Goal: Task Accomplishment & Management: Use online tool/utility

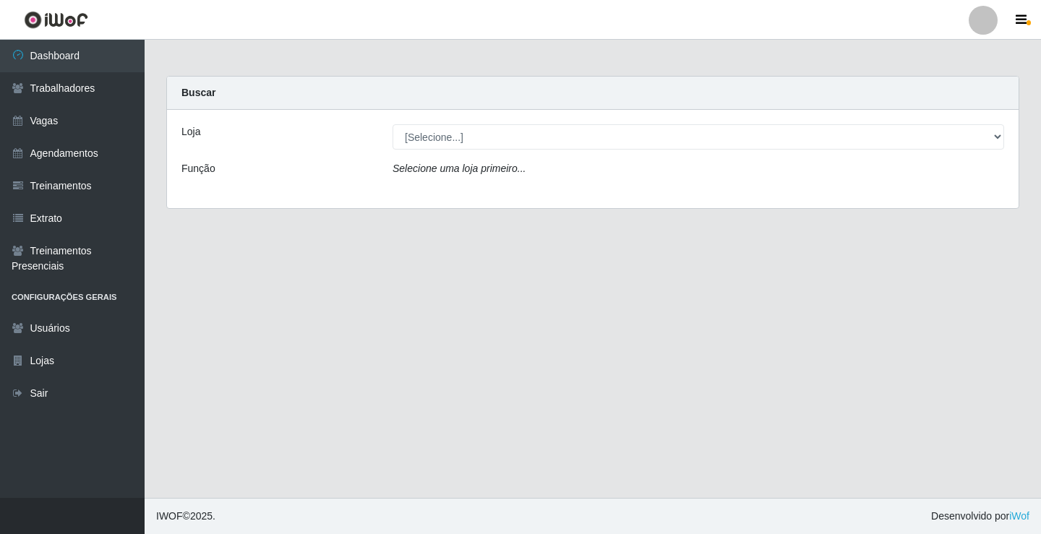
click at [461, 150] on div "Loja [Selecione...] Leite Clan - Bayeux Função Selecione uma loja primeiro..." at bounding box center [593, 159] width 852 height 98
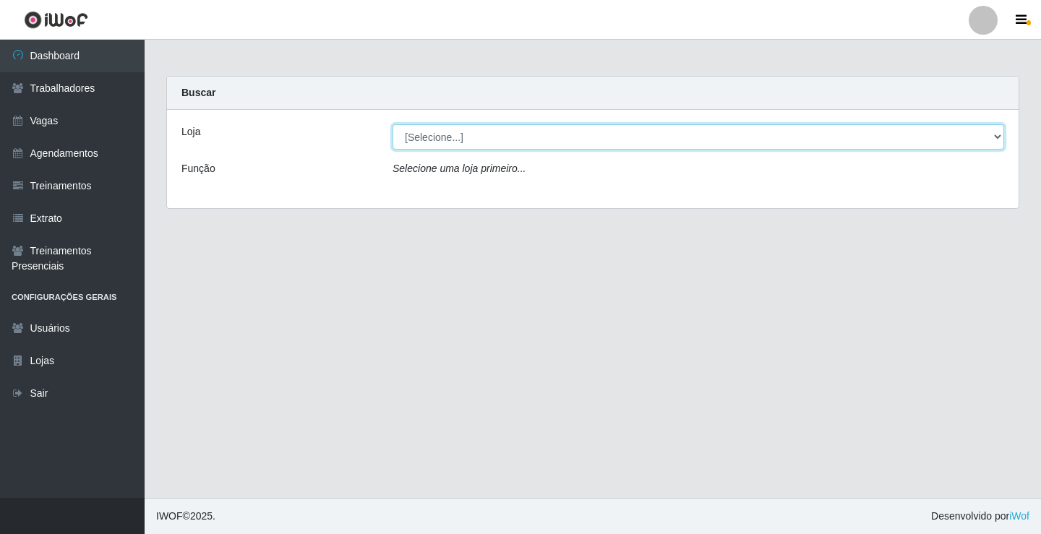
click at [465, 141] on select "[Selecione...] Leite Clan - [GEOGRAPHIC_DATA]" at bounding box center [699, 136] width 612 height 25
select select "452"
click at [393, 124] on select "[Selecione...] Leite Clan - [GEOGRAPHIC_DATA]" at bounding box center [699, 136] width 612 height 25
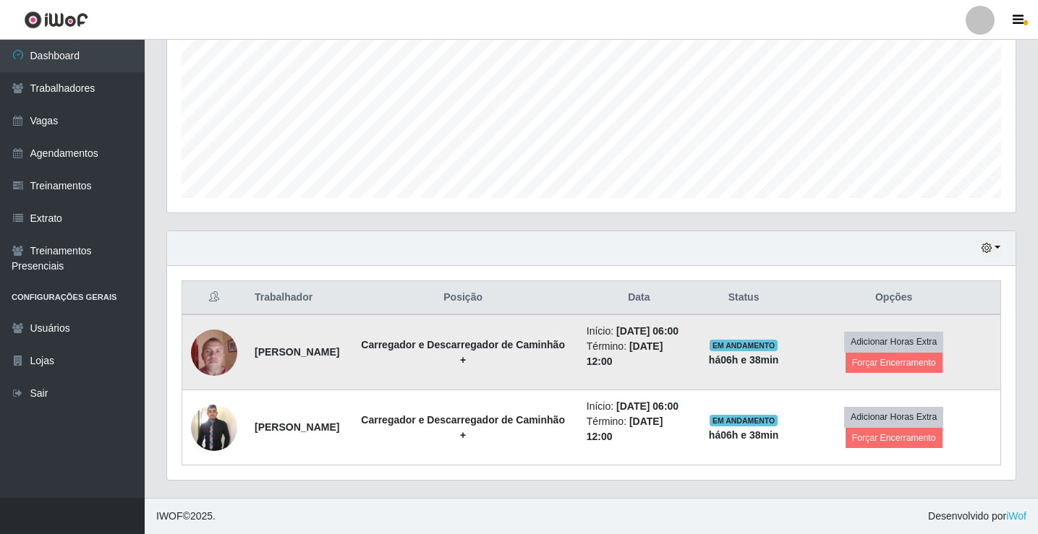
scroll to position [345, 0]
click at [898, 353] on button "Forçar Encerramento" at bounding box center [893, 363] width 97 height 20
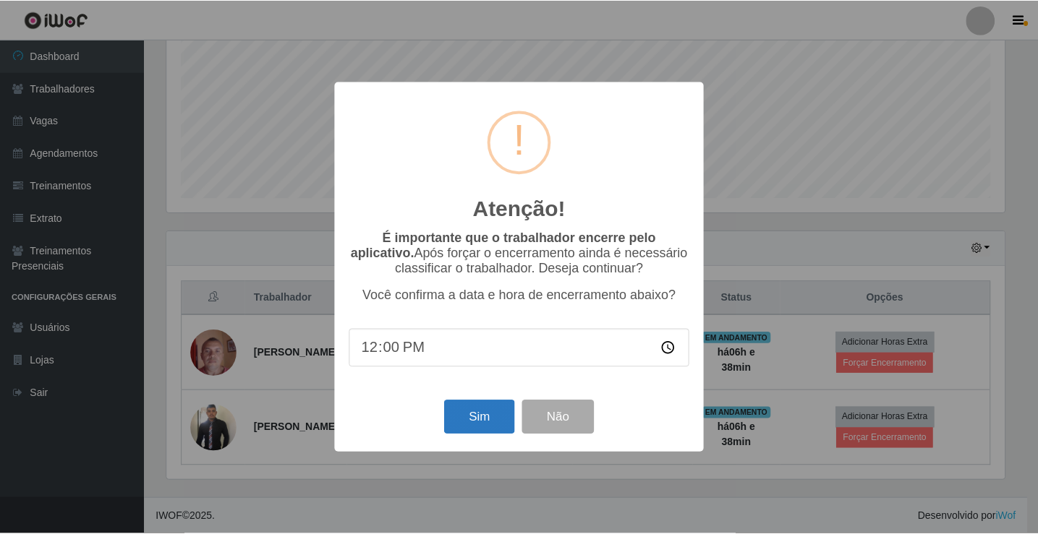
scroll to position [349, 0]
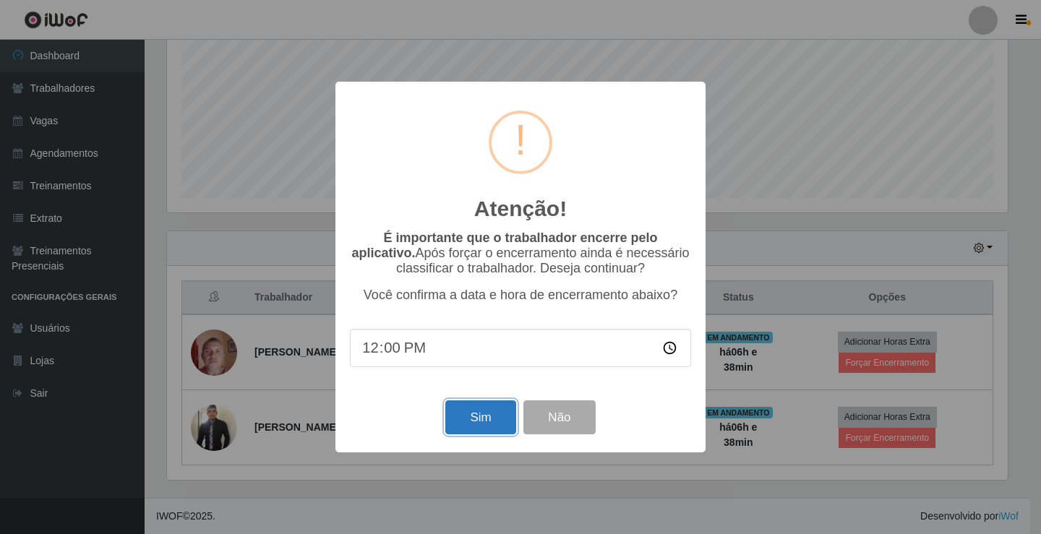
click at [477, 411] on button "Sim" at bounding box center [480, 418] width 70 height 34
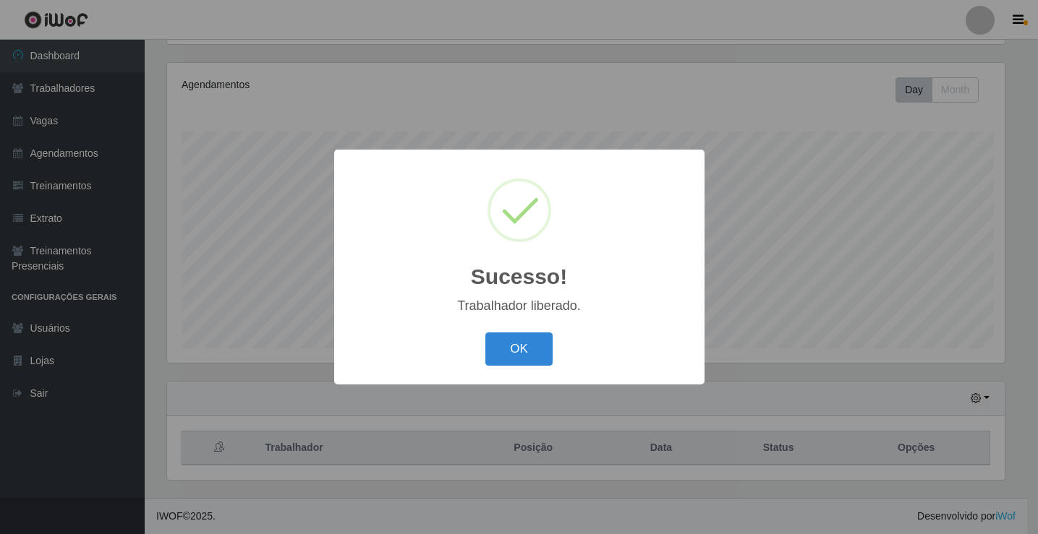
scroll to position [300, 841]
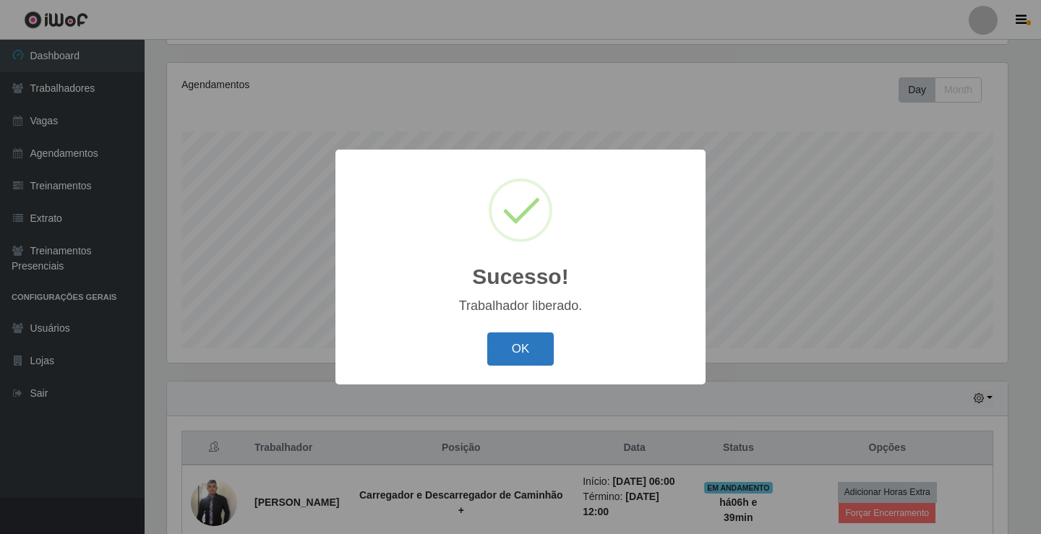
drag, startPoint x: 529, startPoint y: 341, endPoint x: 712, endPoint y: 395, distance: 191.5
click at [532, 344] on button "OK" at bounding box center [520, 350] width 67 height 34
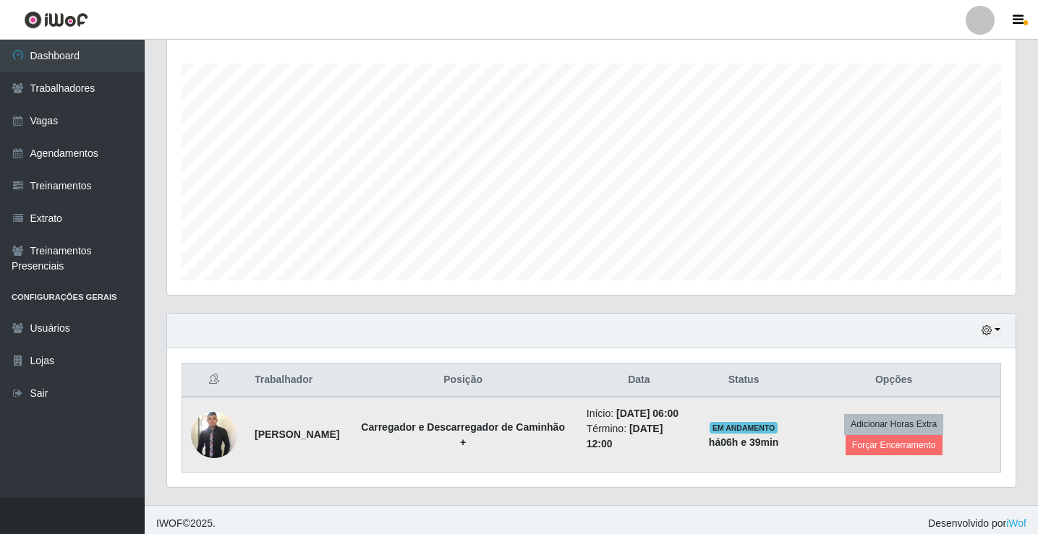
scroll to position [244, 0]
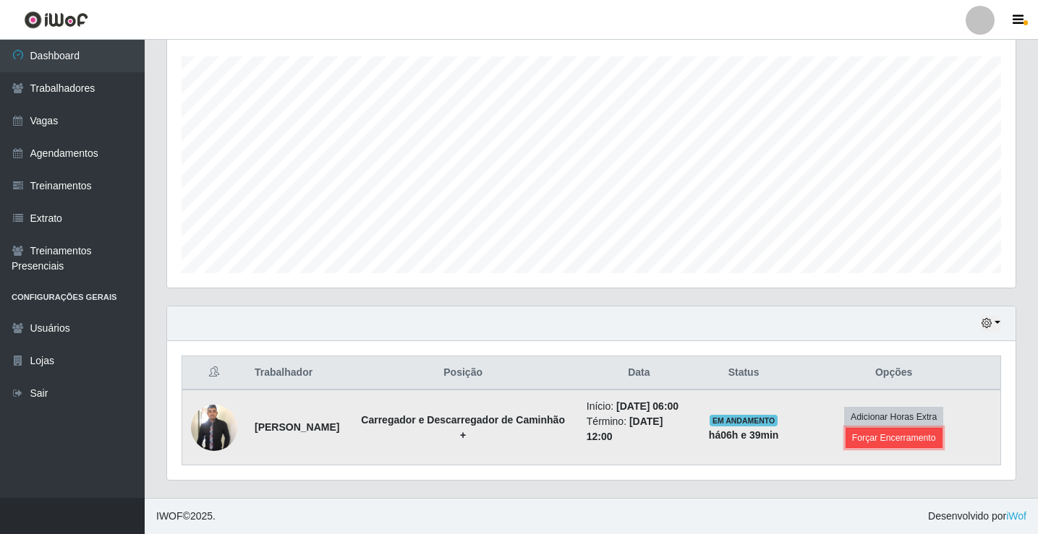
click at [882, 437] on button "Forçar Encerramento" at bounding box center [893, 438] width 97 height 20
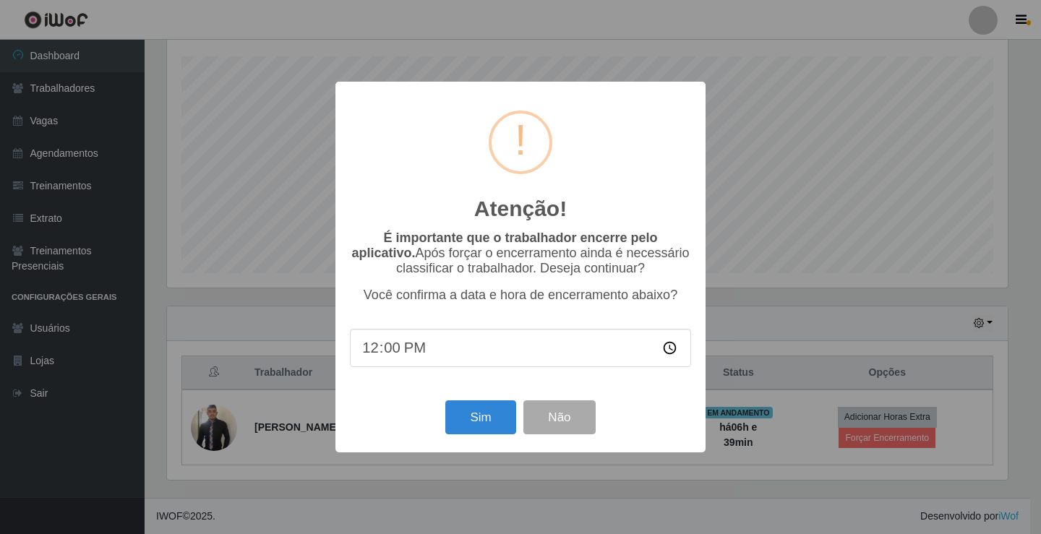
click at [492, 338] on input "12:00" at bounding box center [520, 348] width 341 height 38
drag, startPoint x: 469, startPoint y: 348, endPoint x: 413, endPoint y: 349, distance: 55.7
click at [455, 349] on input "12:00" at bounding box center [520, 348] width 341 height 38
click at [411, 349] on input "12:00" at bounding box center [520, 348] width 341 height 38
click at [410, 349] on input "12:00" at bounding box center [520, 348] width 341 height 38
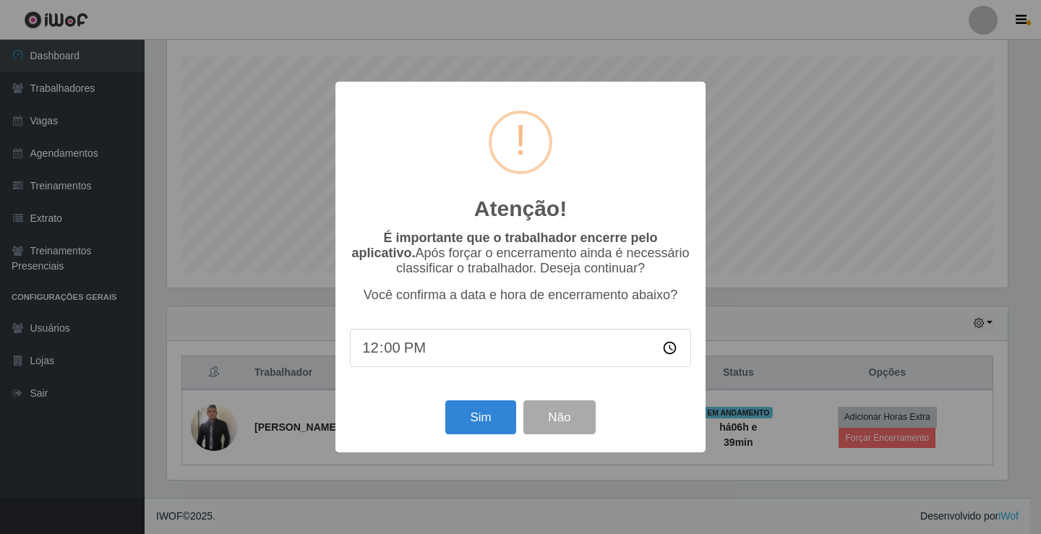
click at [410, 349] on input "12:00" at bounding box center [520, 348] width 341 height 38
drag, startPoint x: 407, startPoint y: 351, endPoint x: 398, endPoint y: 356, distance: 10.7
click at [401, 354] on input "12:00" at bounding box center [520, 348] width 341 height 38
click at [362, 349] on input "12:00" at bounding box center [520, 348] width 341 height 38
drag, startPoint x: 389, startPoint y: 358, endPoint x: 558, endPoint y: 366, distance: 168.7
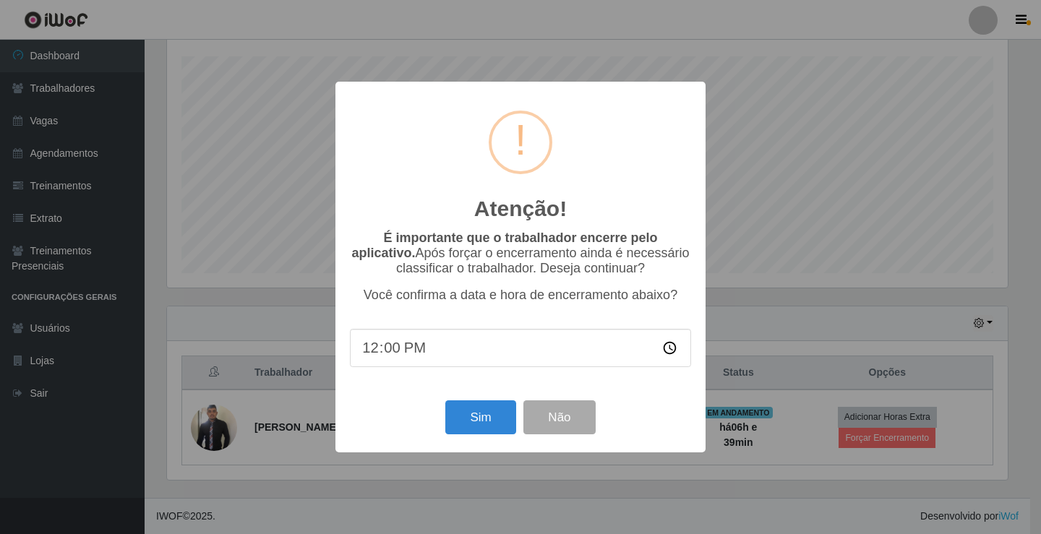
click at [417, 362] on input "12:00" at bounding box center [520, 348] width 341 height 38
drag, startPoint x: 668, startPoint y: 353, endPoint x: 563, endPoint y: 365, distance: 105.6
click at [667, 353] on input "12:00" at bounding box center [520, 348] width 341 height 38
type input "12:00"
click at [472, 412] on button "Sim" at bounding box center [480, 418] width 70 height 34
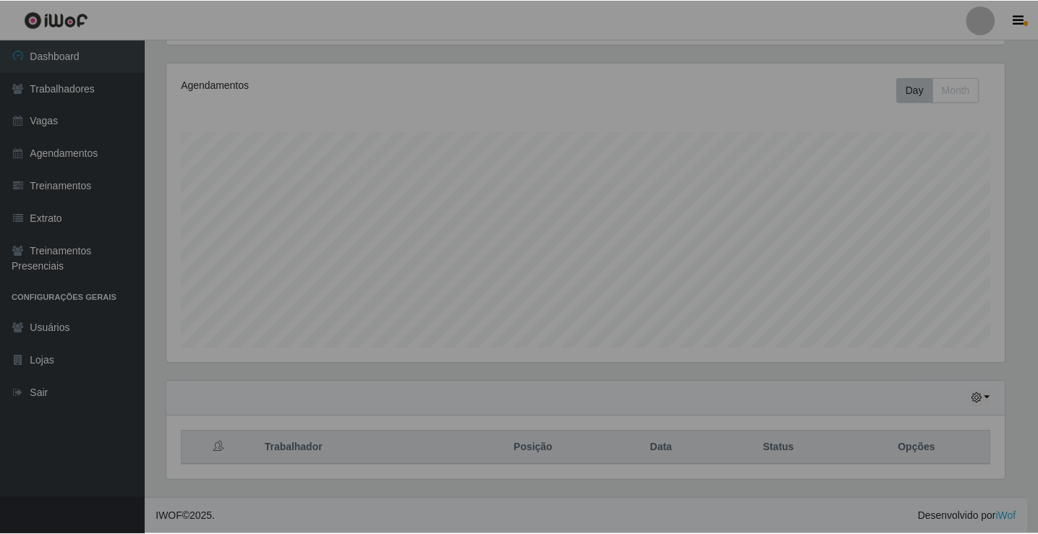
scroll to position [300, 848]
